Goal: Book appointment/travel/reservation

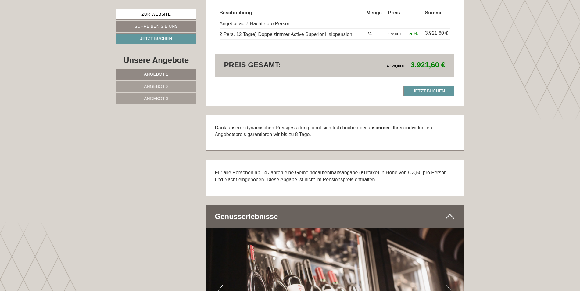
scroll to position [1404, 0]
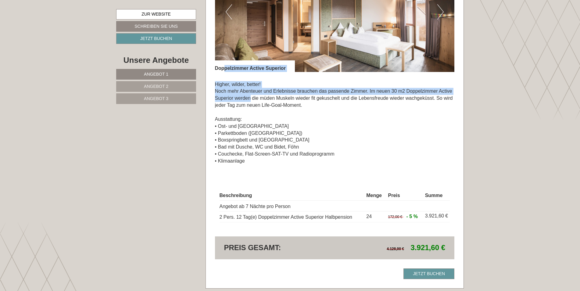
drag, startPoint x: 224, startPoint y: 67, endPoint x: 251, endPoint y: 97, distance: 39.7
click at [251, 97] on div "Previous Next" at bounding box center [335, 64] width 240 height 225
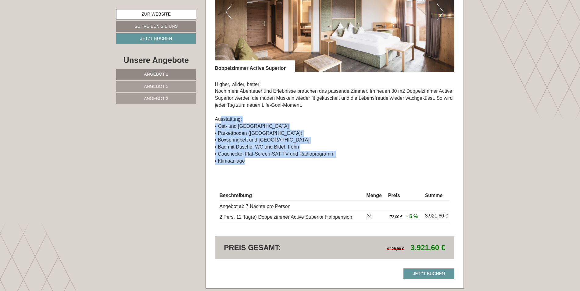
drag, startPoint x: 222, startPoint y: 122, endPoint x: 257, endPoint y: 160, distance: 51.6
click at [257, 160] on p "Higher, wilder, better! Noch mehr Abenteuer und Erlebnisse brauchen das passend…" at bounding box center [335, 123] width 240 height 84
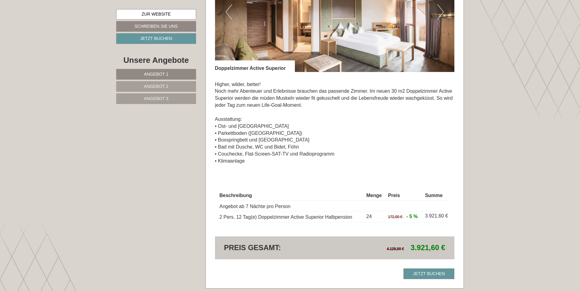
click at [336, 103] on p "Higher, wilder, better! Noch mehr Abenteuer und Erlebnisse brauchen das passend…" at bounding box center [335, 123] width 240 height 84
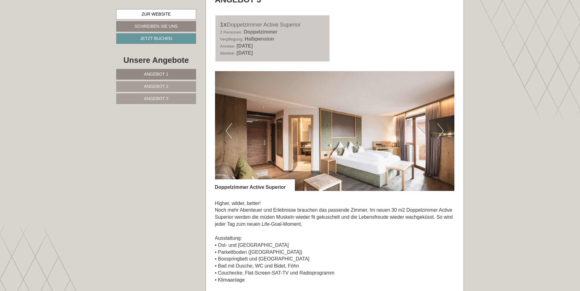
scroll to position [1251, 0]
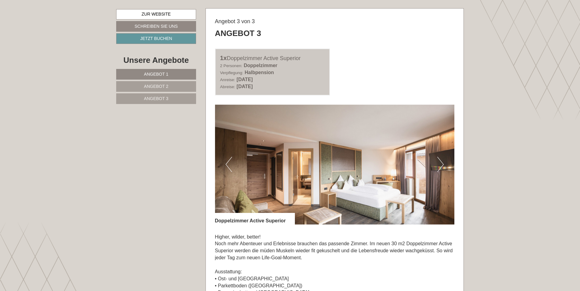
drag, startPoint x: 249, startPoint y: 78, endPoint x: 283, endPoint y: 85, distance: 34.5
click at [283, 85] on div "Anreise: [DATE] Abreise: [DATE]" at bounding box center [272, 83] width 105 height 14
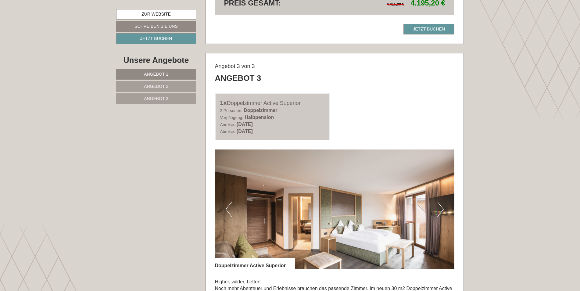
scroll to position [1221, 0]
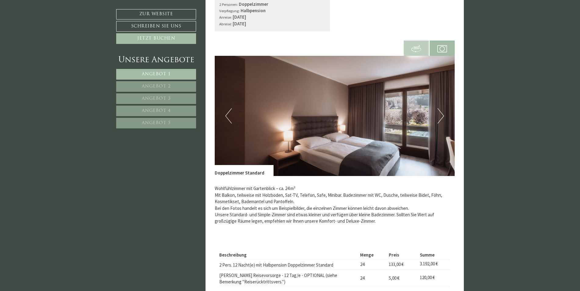
scroll to position [458, 0]
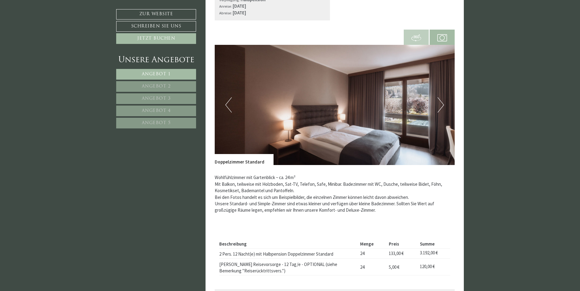
click at [436, 106] on img at bounding box center [335, 105] width 240 height 120
click at [444, 105] on button "Next" at bounding box center [441, 104] width 6 height 15
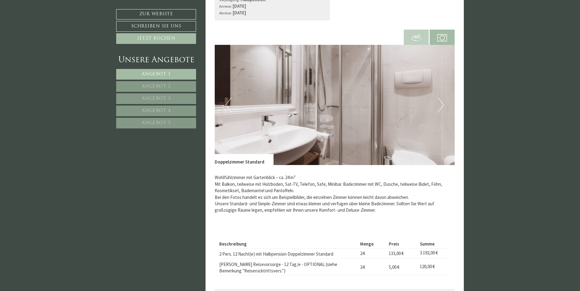
click at [444, 105] on button "Next" at bounding box center [441, 104] width 6 height 15
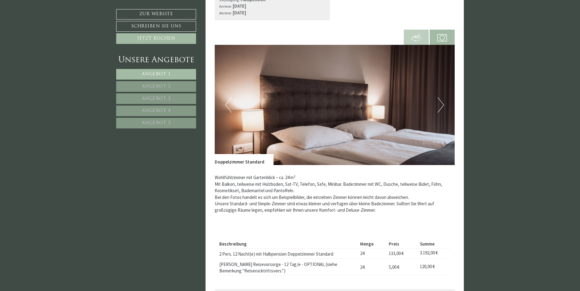
click at [444, 105] on button "Next" at bounding box center [441, 104] width 6 height 15
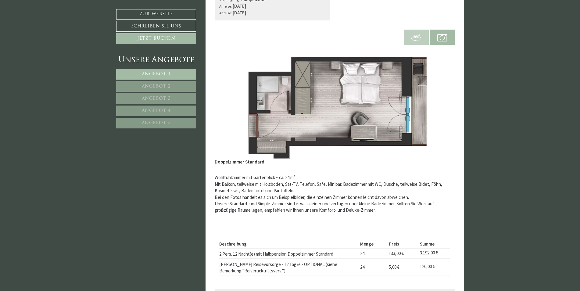
click at [444, 105] on button "Next" at bounding box center [441, 104] width 6 height 15
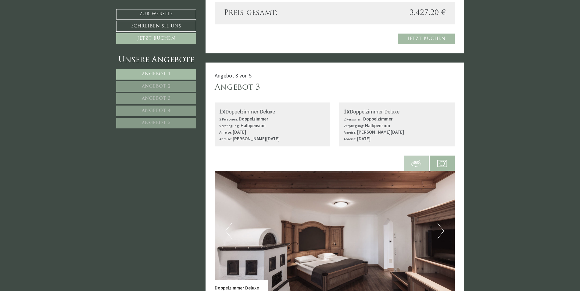
scroll to position [1404, 0]
